Goal: Book appointment/travel/reservation

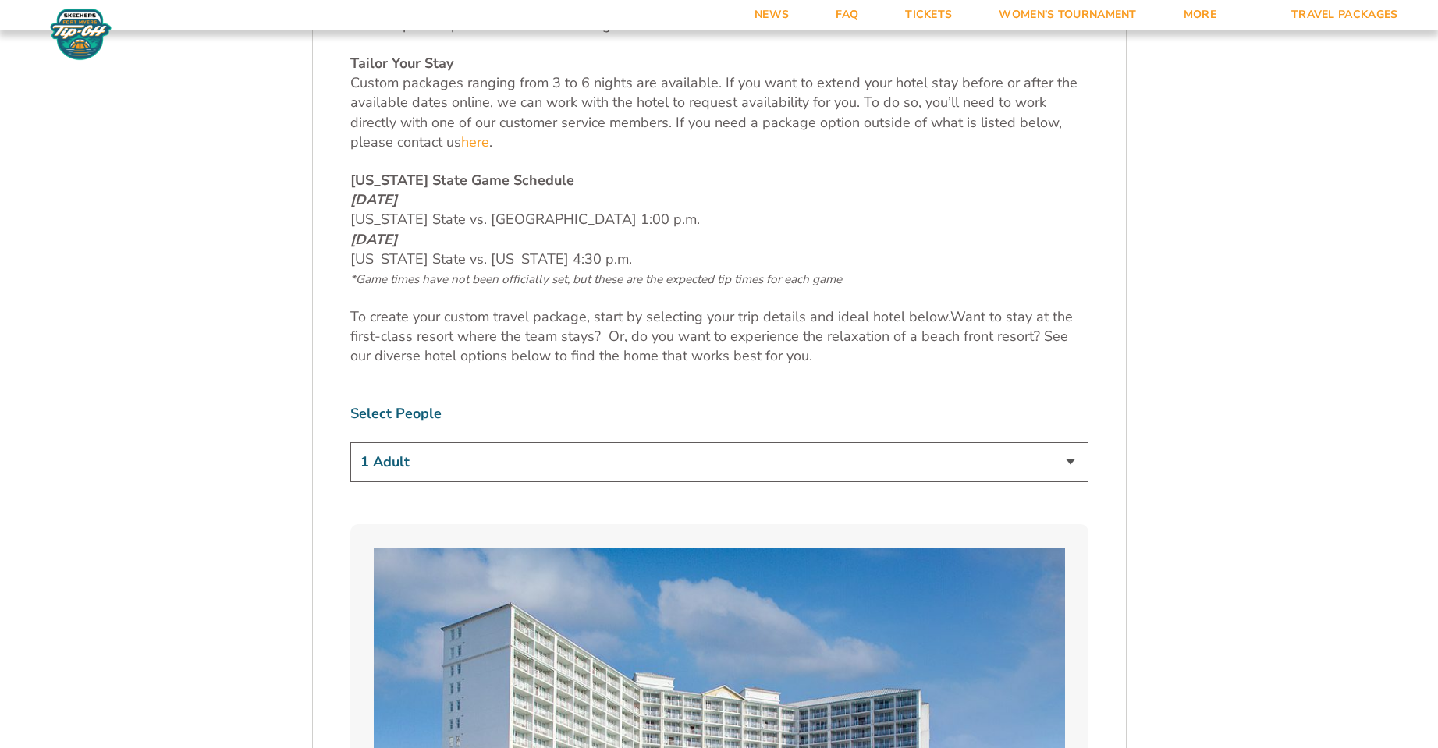
scroll to position [1092, 0]
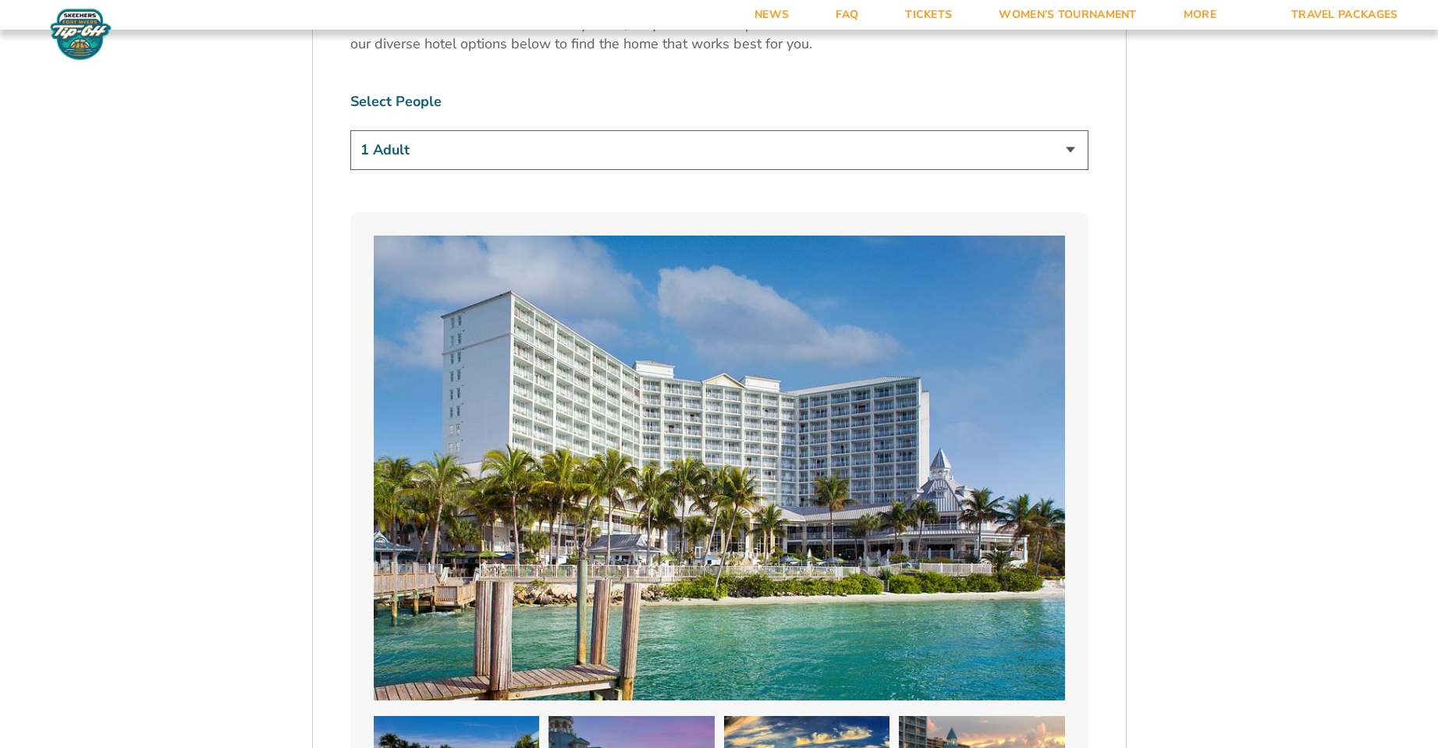
click at [950, 158] on select "1 Adult 2 Adults 3 Adults 4 Adults 2 Adults + 1 Child 2 Adults + 2 Children 2 A…" at bounding box center [719, 150] width 738 height 40
select select "2 Adults"
click at [350, 130] on select "1 Adult 2 Adults 3 Adults 4 Adults 2 Adults + 1 Child 2 Adults + 2 Children 2 A…" at bounding box center [719, 150] width 738 height 40
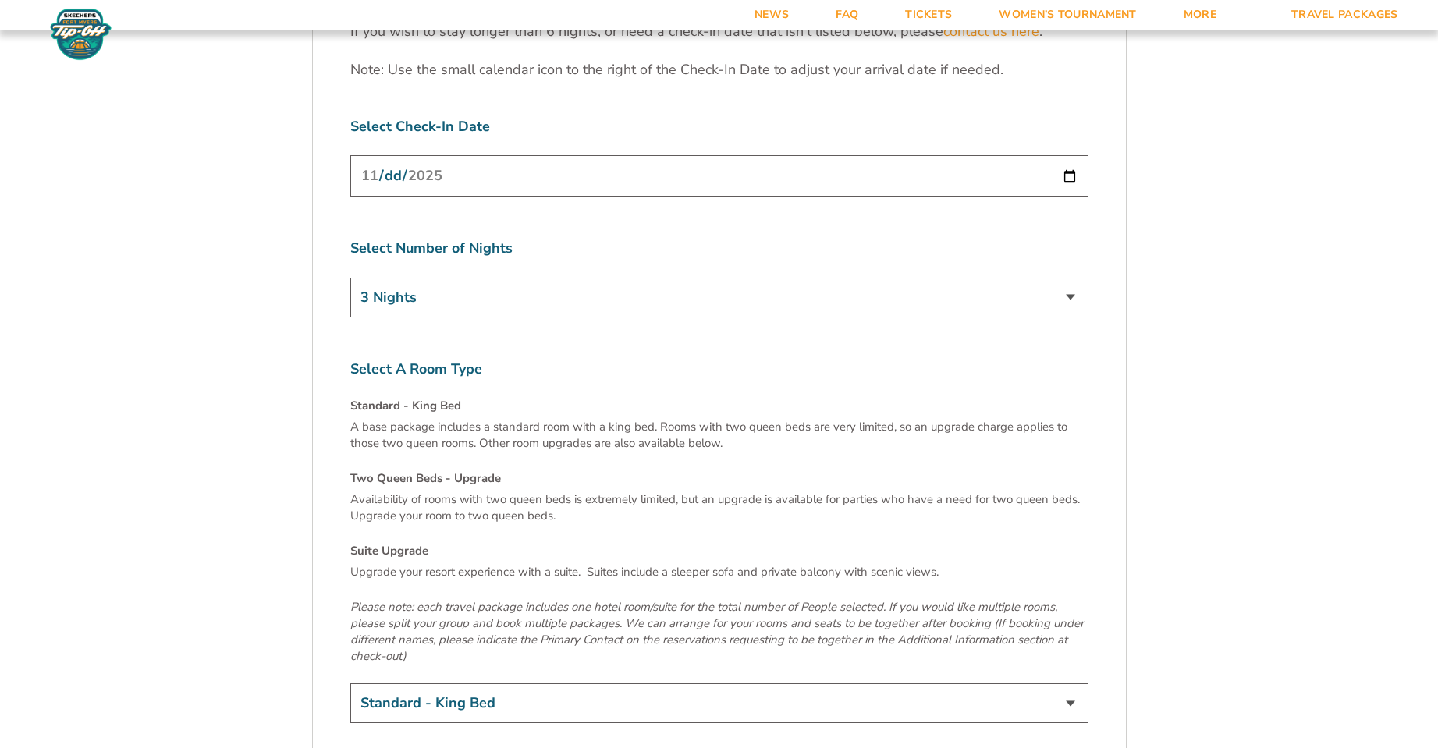
scroll to position [5149, 0]
click at [1017, 276] on select "3 Nights 4 Nights 5 Nights 6 Nights" at bounding box center [719, 296] width 738 height 40
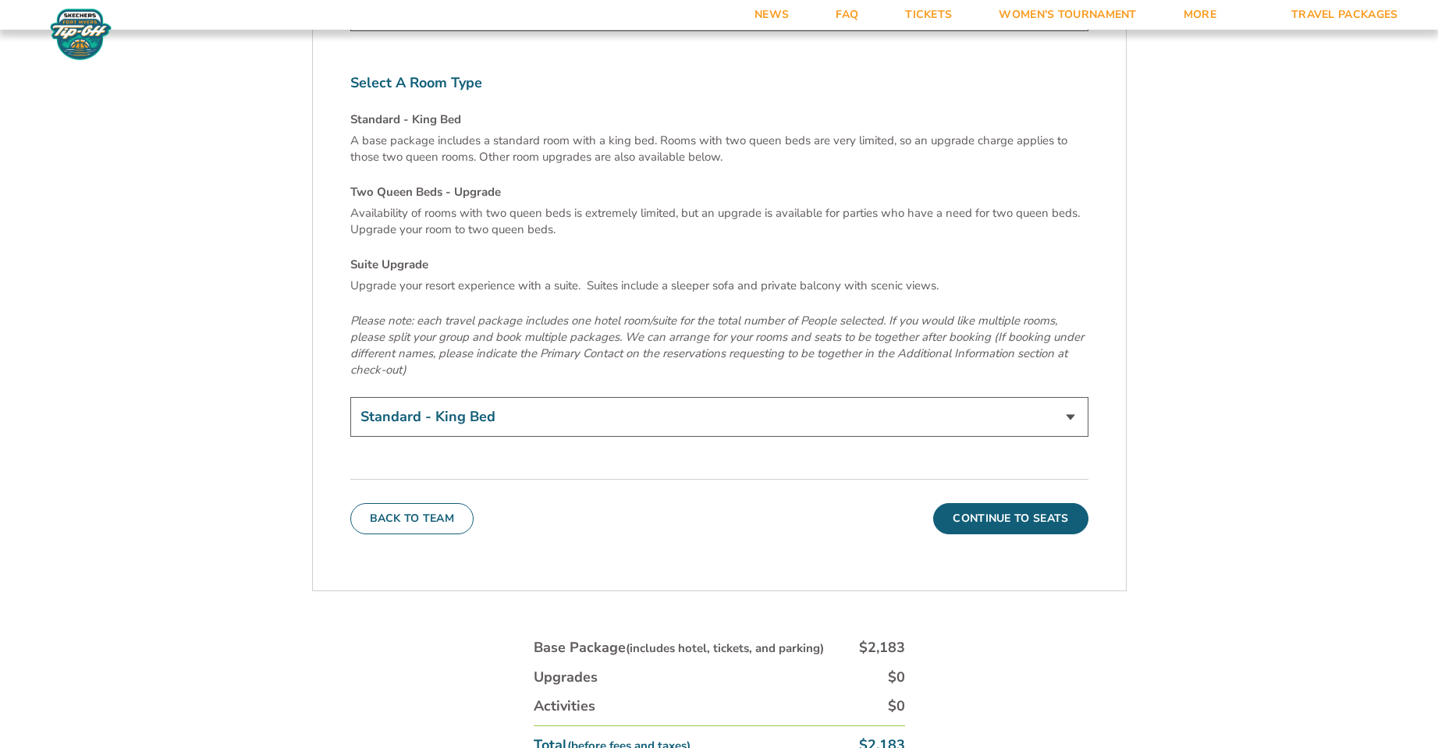
scroll to position [5461, 0]
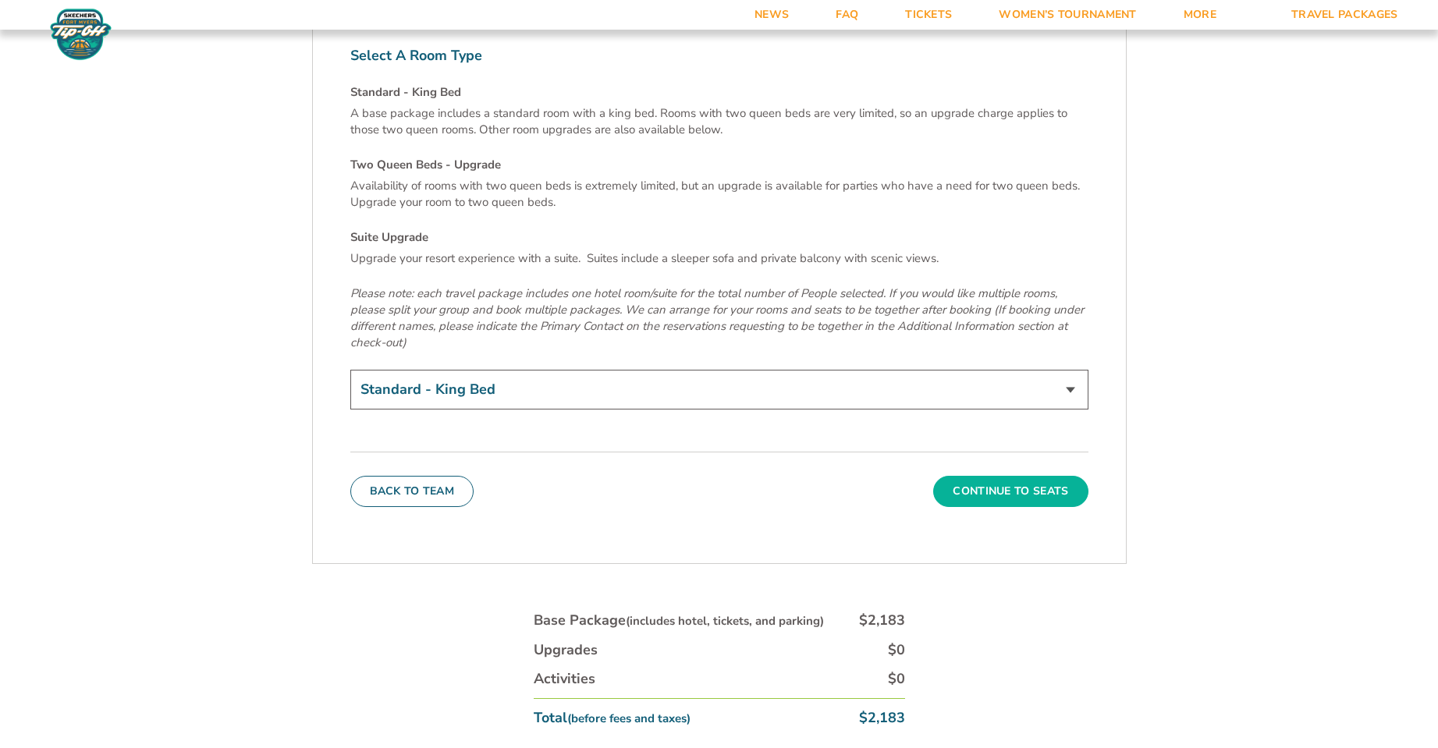
click at [1032, 476] on button "Continue To Seats" at bounding box center [1010, 491] width 154 height 31
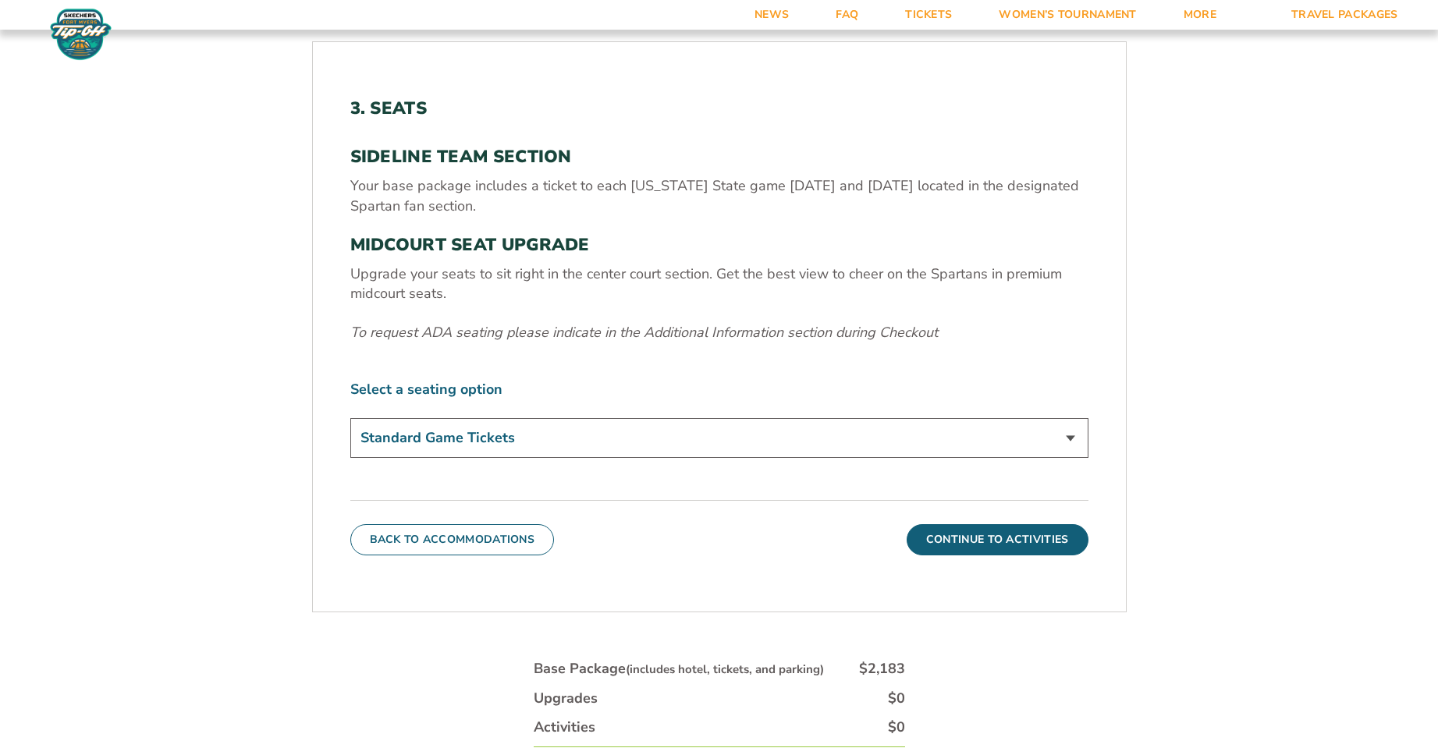
scroll to position [588, 0]
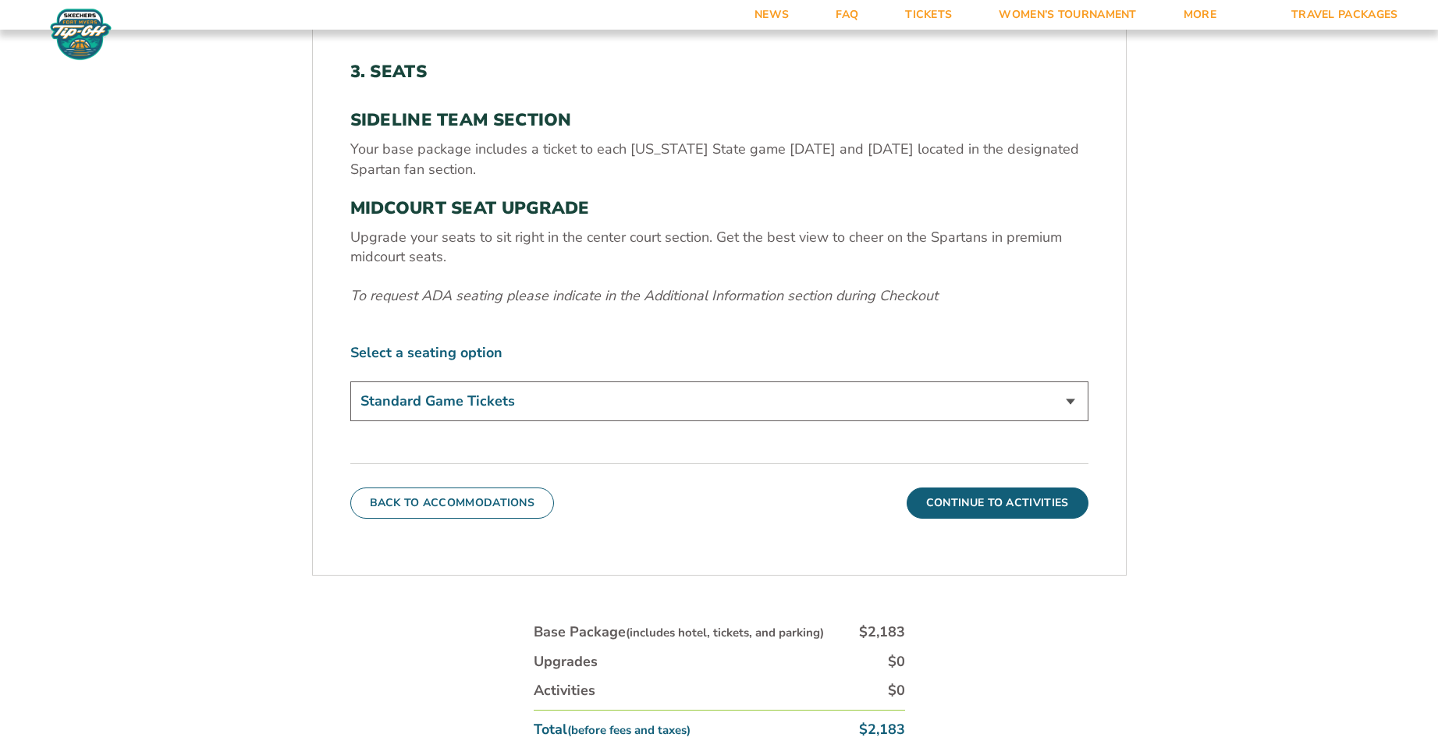
click at [592, 393] on select "Standard Game Tickets Midcourt Seat Upgrade (+$140 per person)" at bounding box center [719, 401] width 738 height 40
click at [350, 381] on select "Standard Game Tickets Midcourt Seat Upgrade (+$140 per person)" at bounding box center [719, 401] width 738 height 40
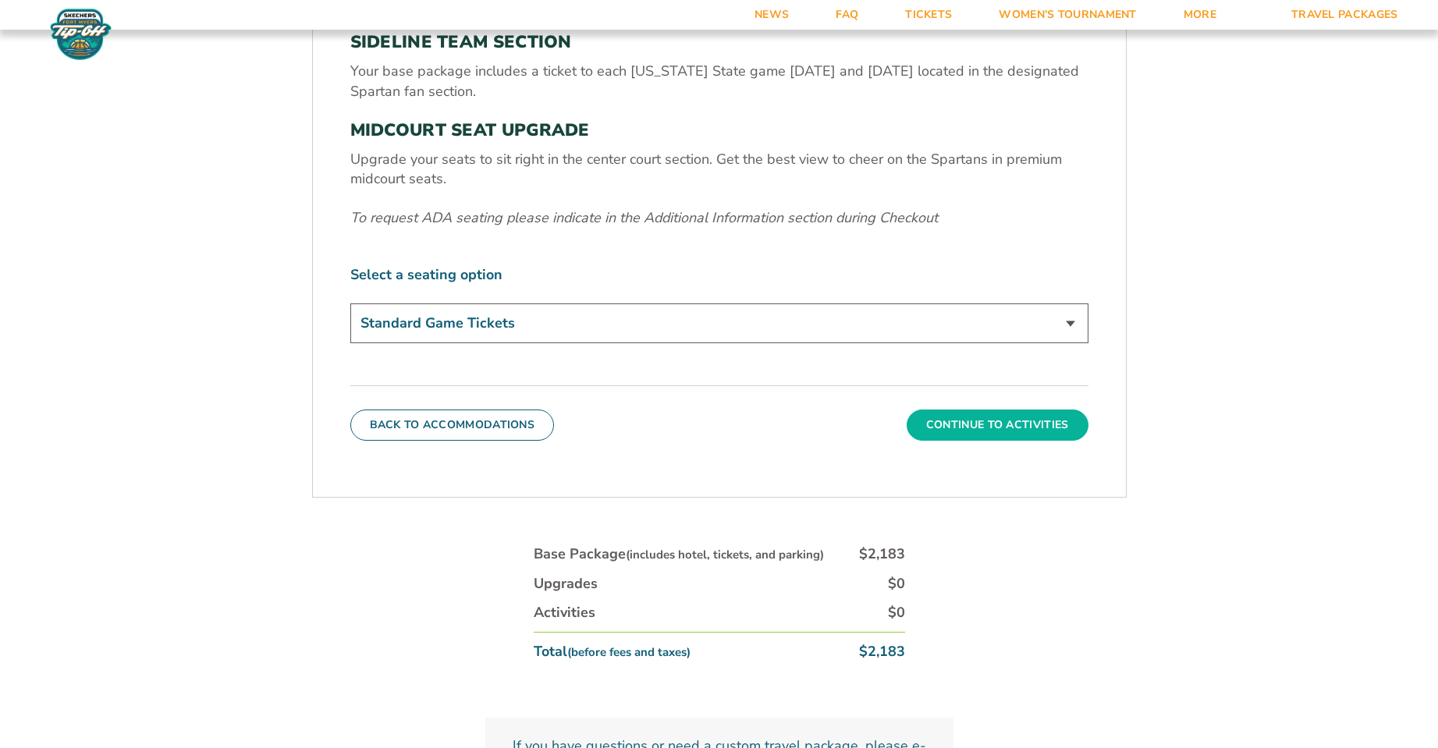
click at [996, 418] on button "Continue To Activities" at bounding box center [998, 425] width 182 height 31
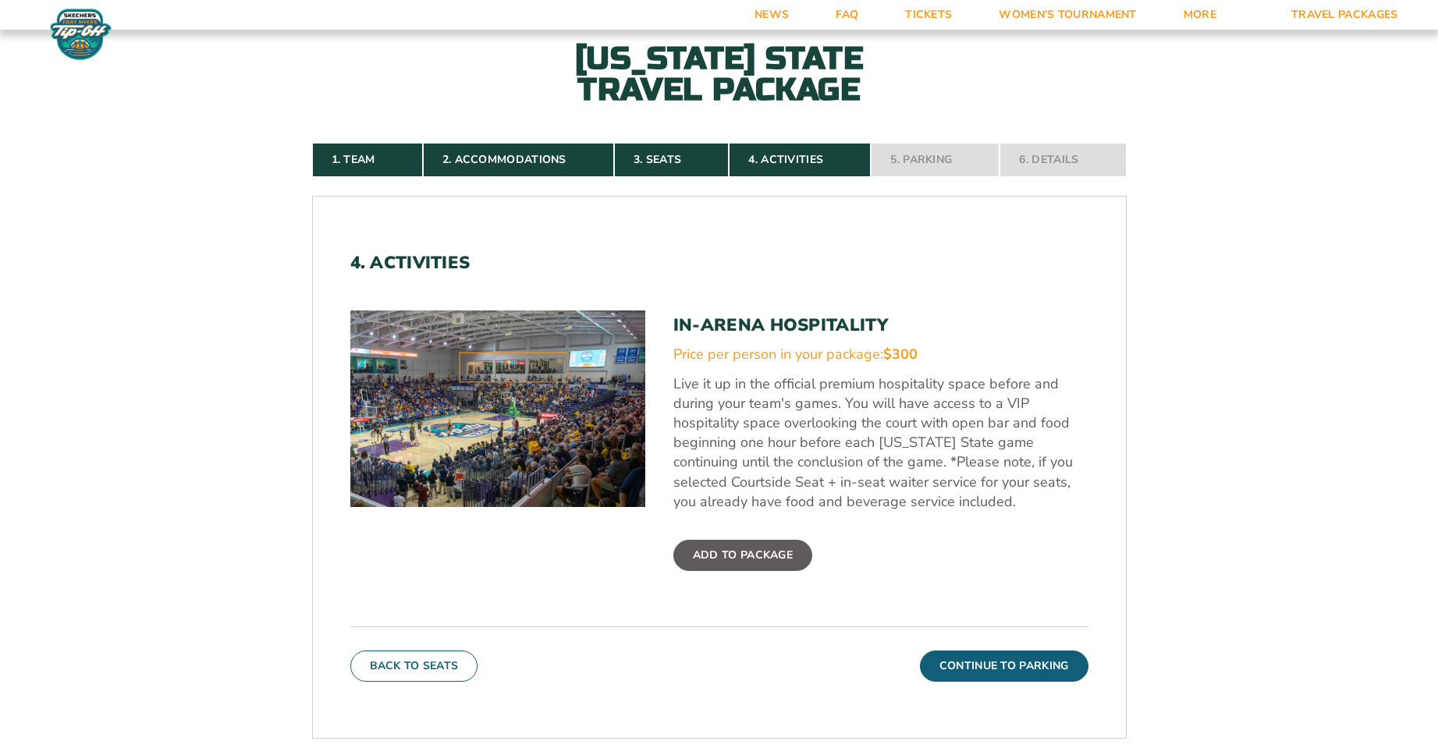
scroll to position [510, 0]
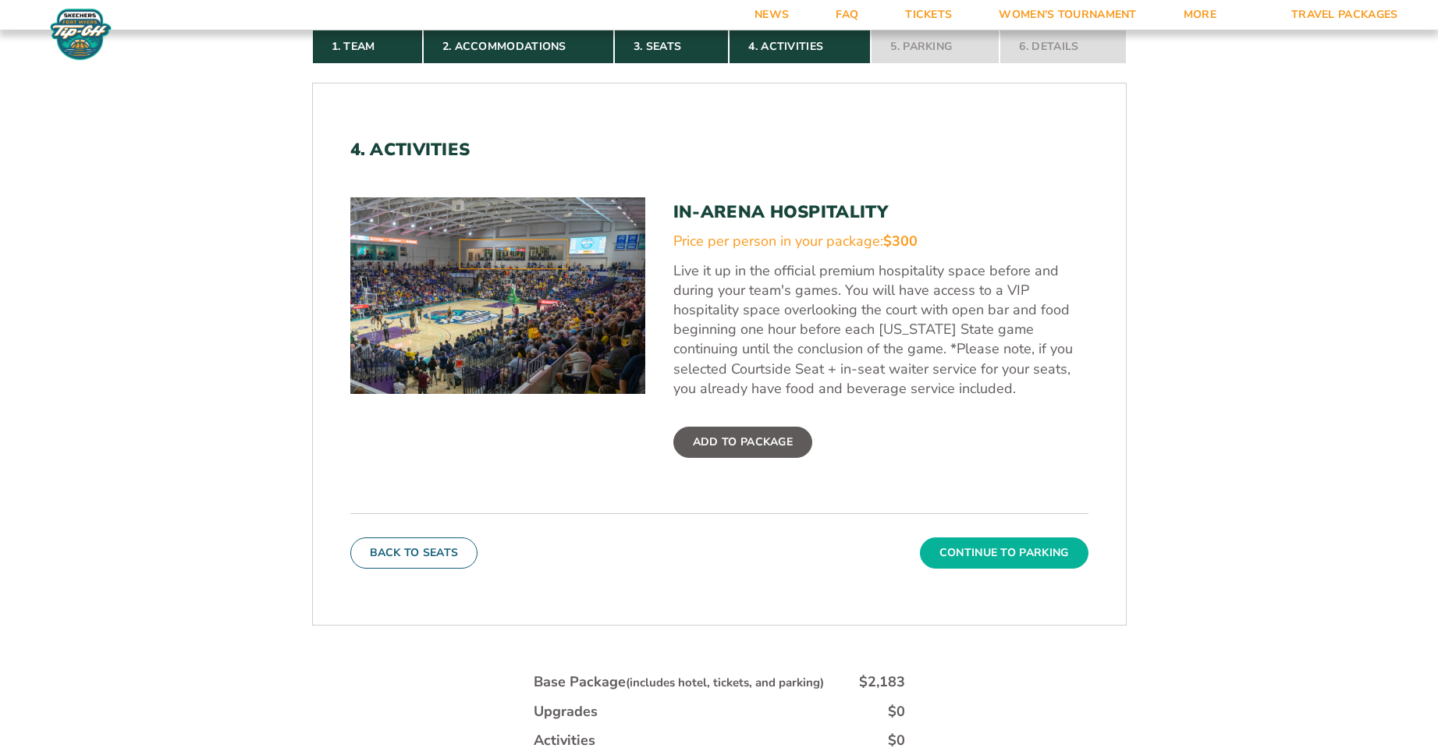
click at [1001, 552] on button "Continue To Parking" at bounding box center [1004, 553] width 169 height 31
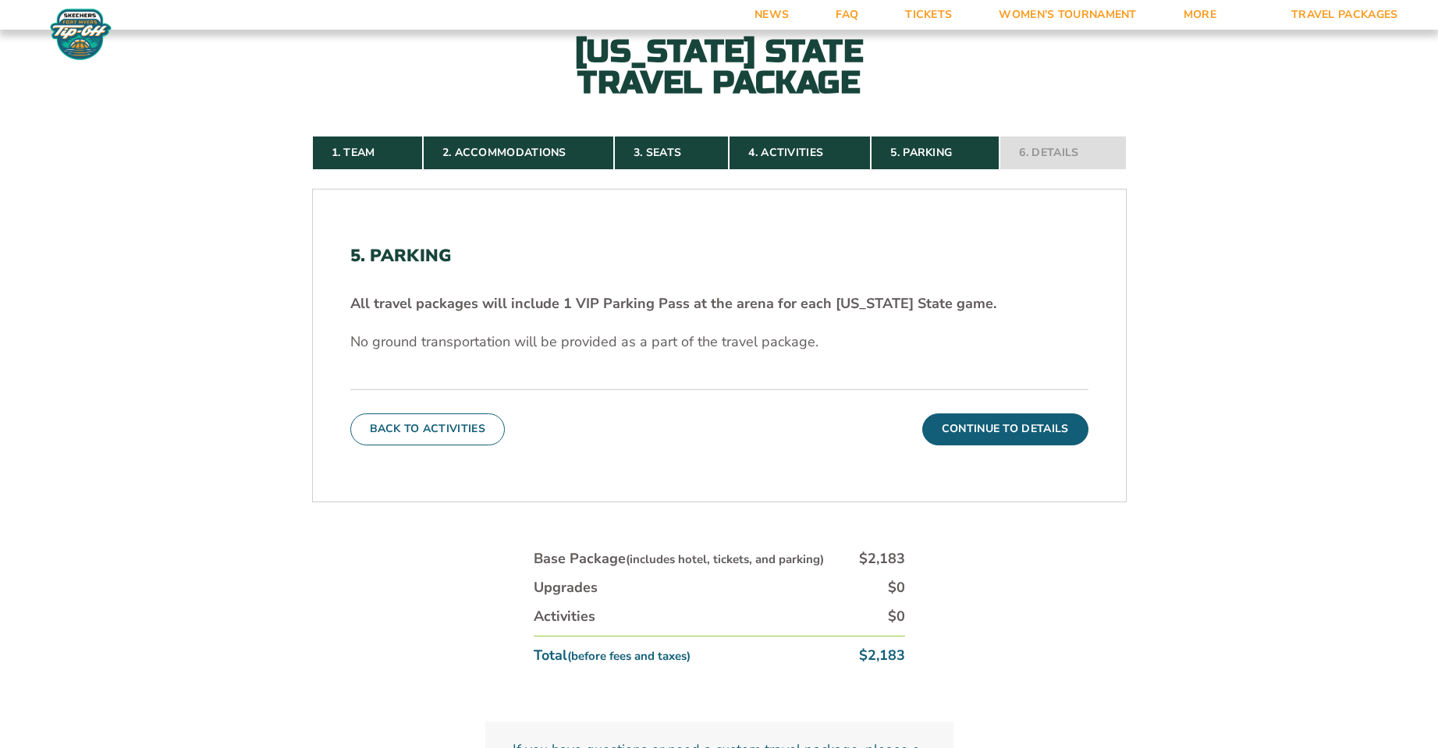
scroll to position [432, 0]
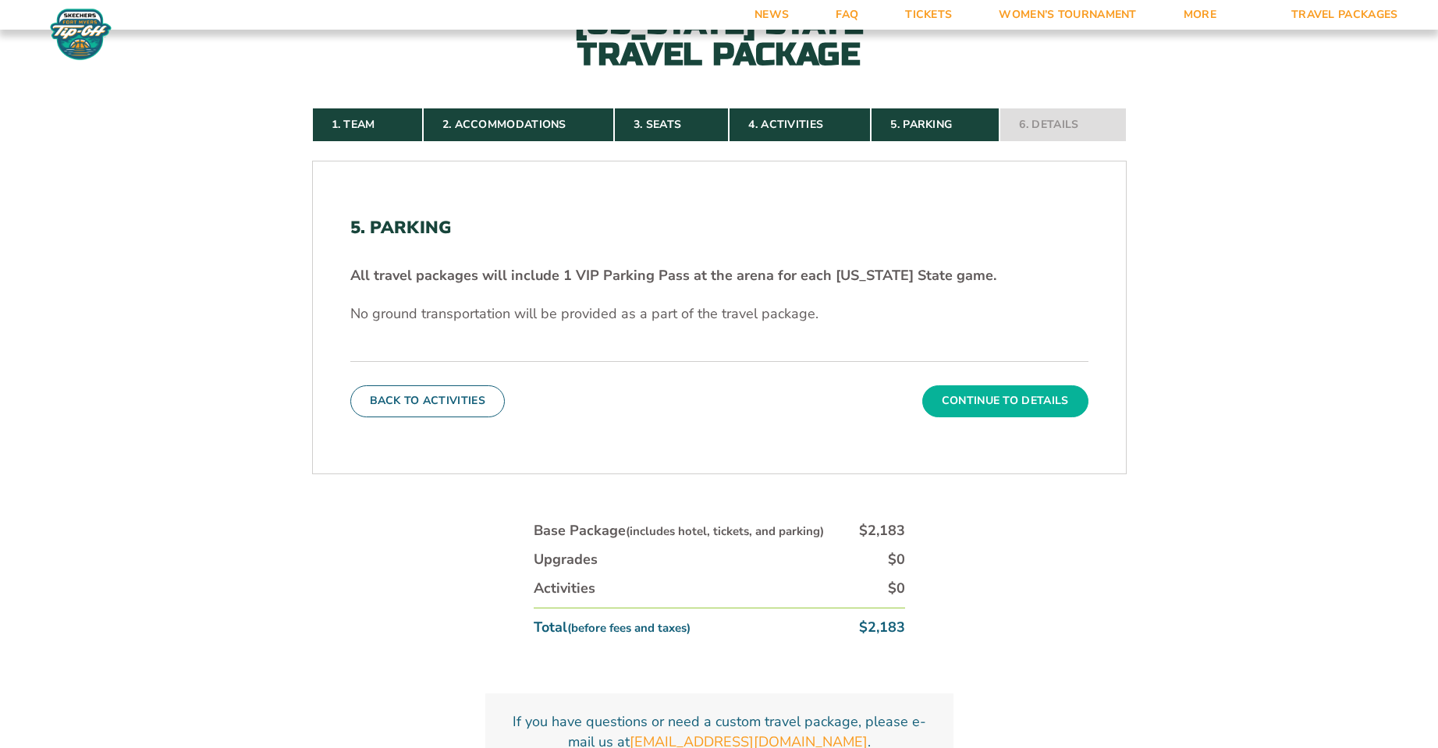
click at [1009, 401] on button "Continue To Details" at bounding box center [1005, 400] width 166 height 31
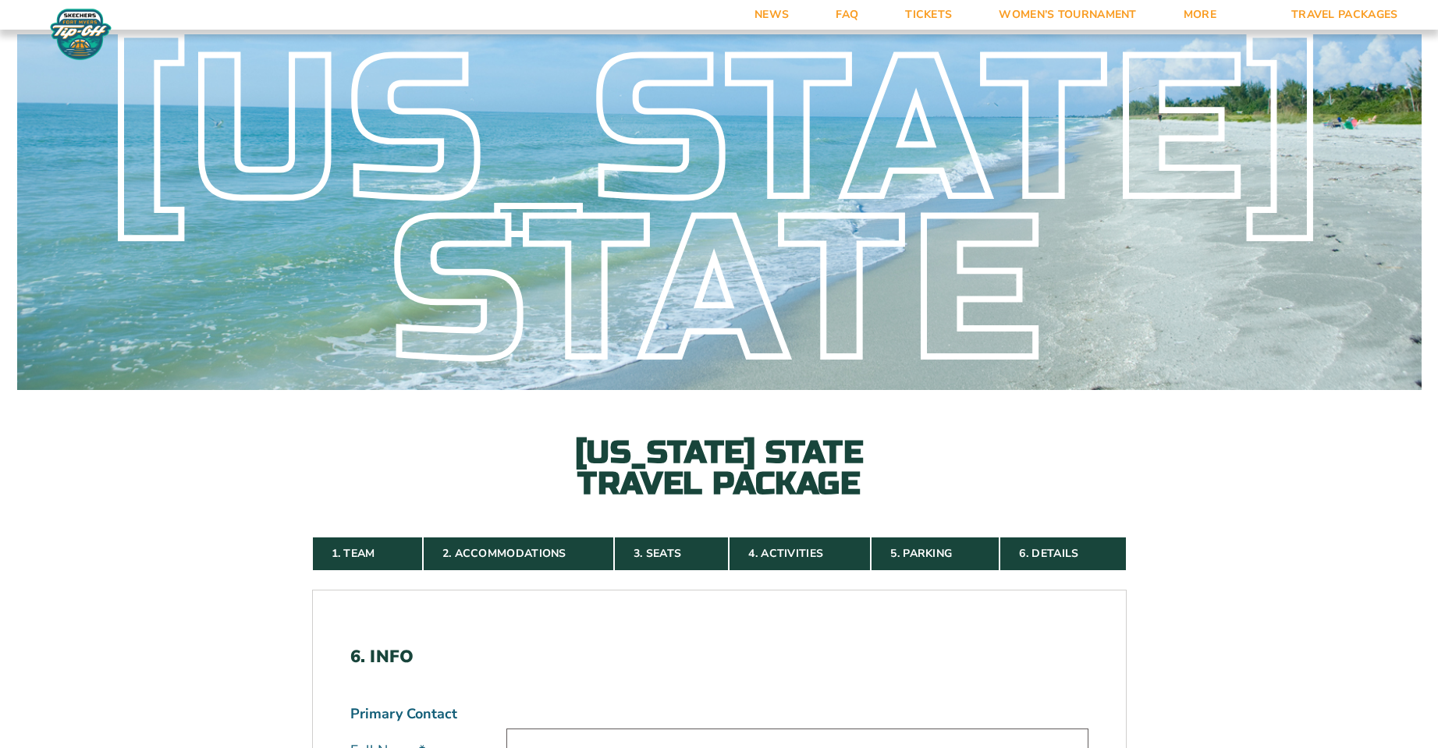
scroll to position [0, 0]
